Goal: Information Seeking & Learning: Understand process/instructions

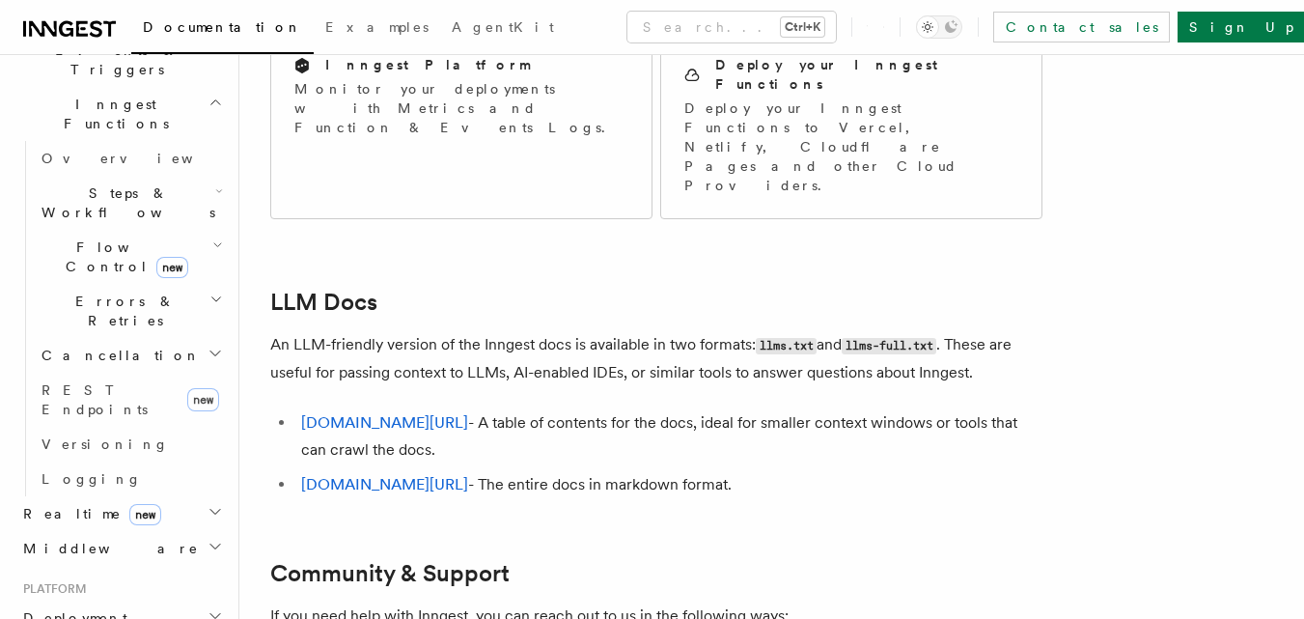
scroll to position [451, 0]
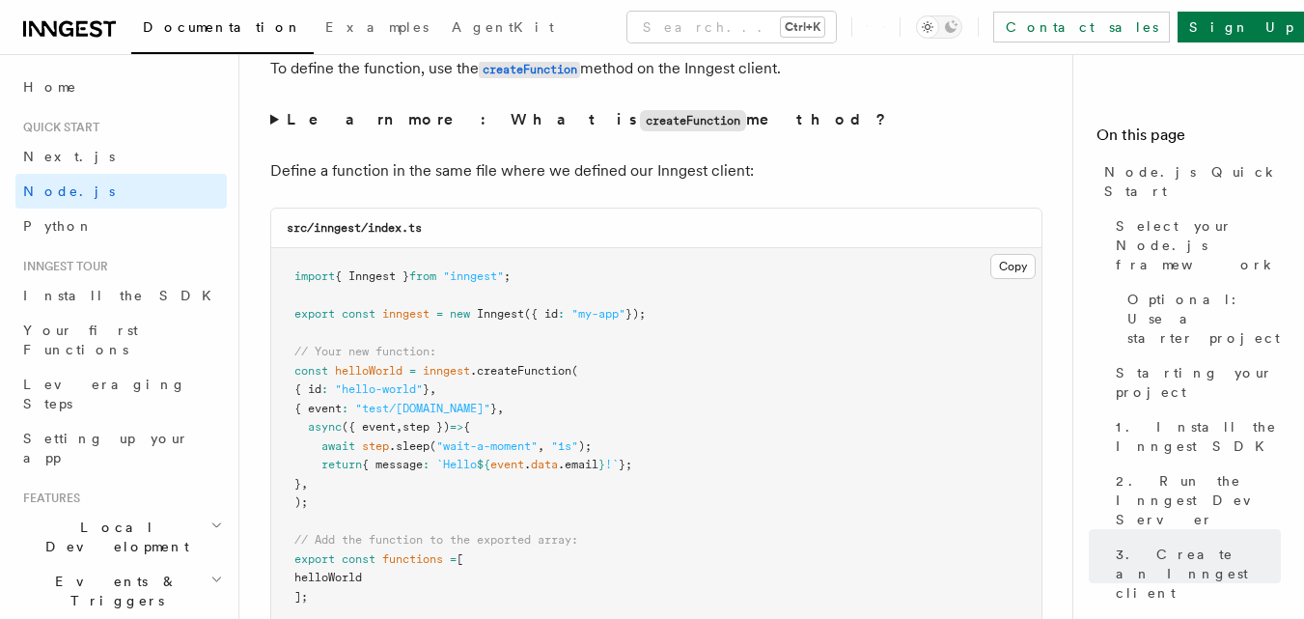
scroll to position [3861, 0]
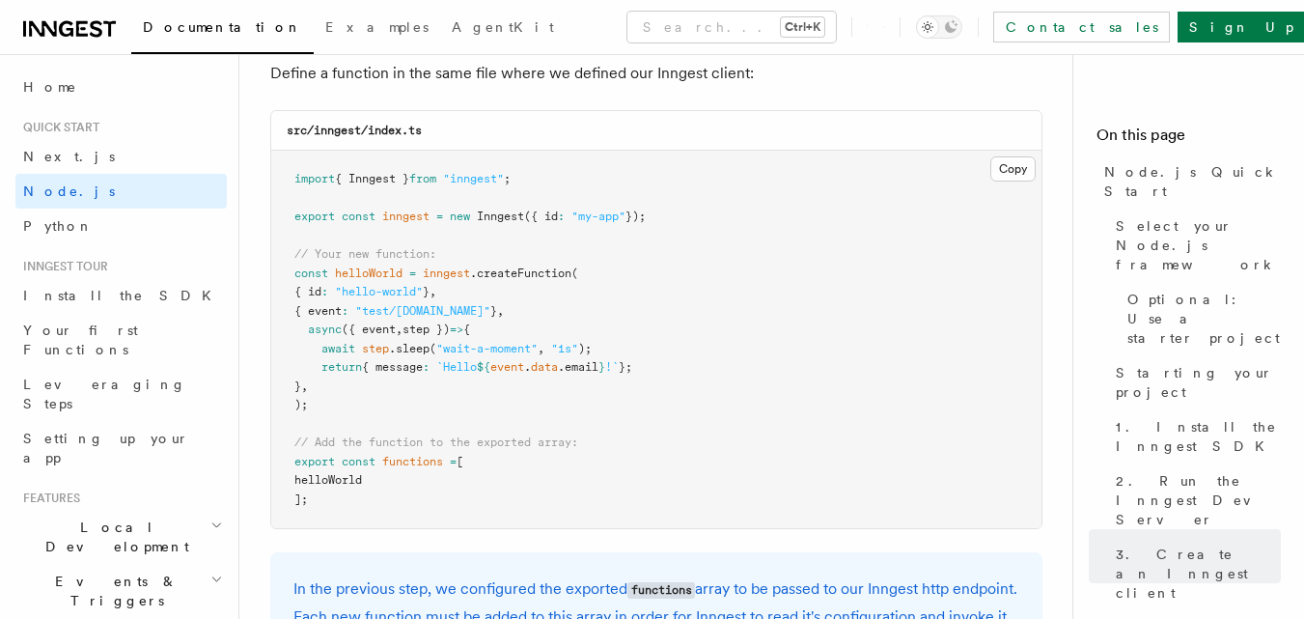
click at [614, 526] on pre "import { Inngest } from "inngest" ; export const inngest = new Inngest ({ id : …" at bounding box center [656, 339] width 770 height 377
click at [316, 402] on pre "import { Inngest } from "inngest" ; export const inngest = new Inngest ({ id : …" at bounding box center [656, 339] width 770 height 377
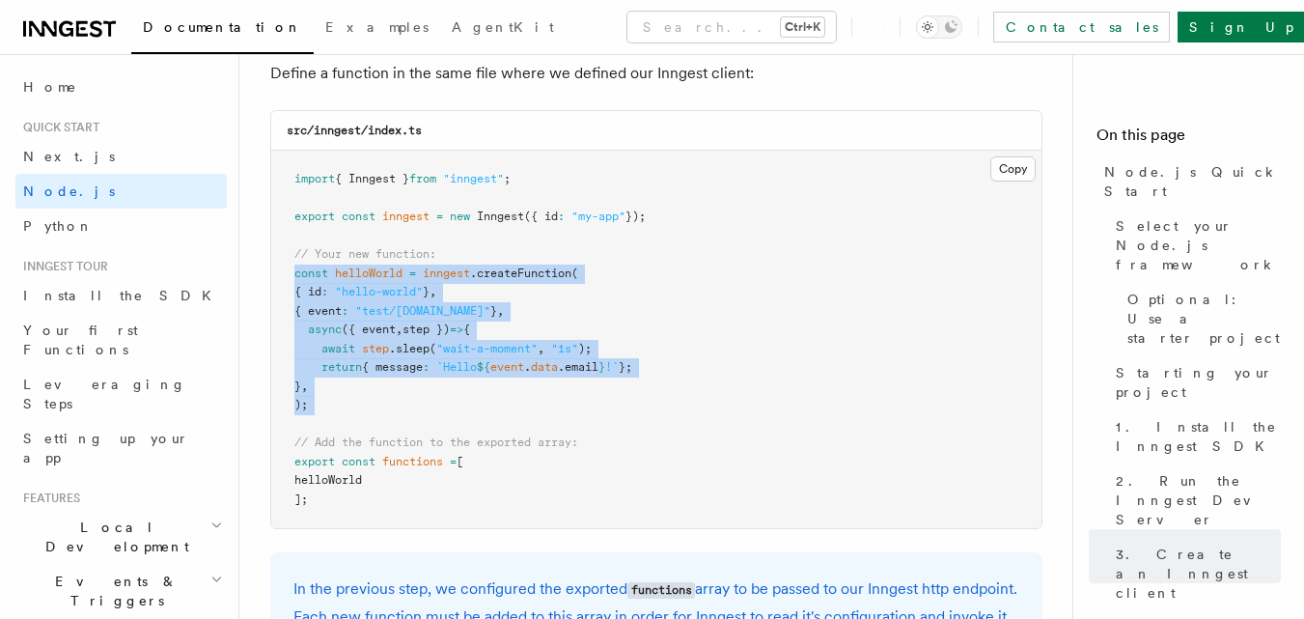
drag, startPoint x: 316, startPoint y: 402, endPoint x: 276, endPoint y: 273, distance: 135.2
click at [276, 273] on pre "import { Inngest } from "inngest" ; export const inngest = new Inngest ({ id : …" at bounding box center [656, 339] width 770 height 377
copy code "const helloWorld = inngest .createFunction ( { id : "hello-world" } , { event :…"
click at [417, 377] on pre "import { Inngest } from "inngest" ; export const inngest = new Inngest ({ id : …" at bounding box center [656, 339] width 770 height 377
